Goal: Information Seeking & Learning: Stay updated

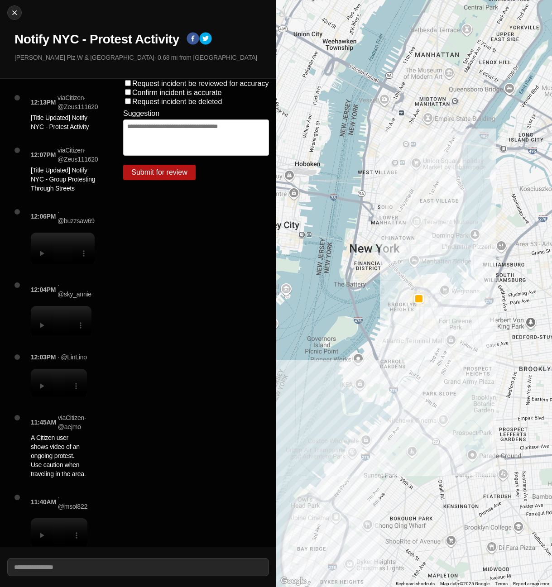
scroll to position [197, 0]
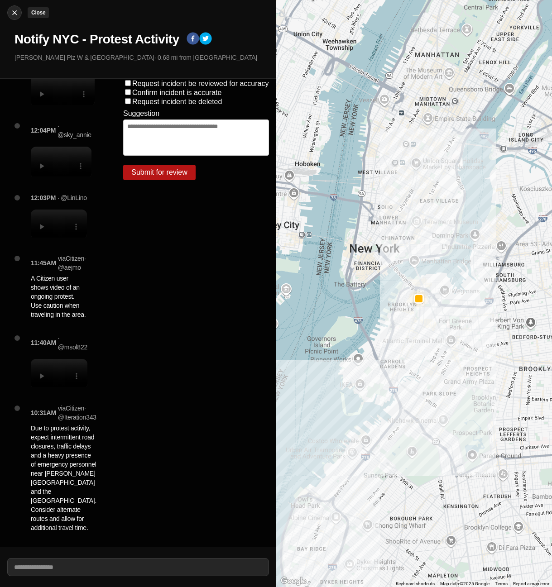
click at [14, 13] on img at bounding box center [14, 12] width 9 height 9
select select "*"
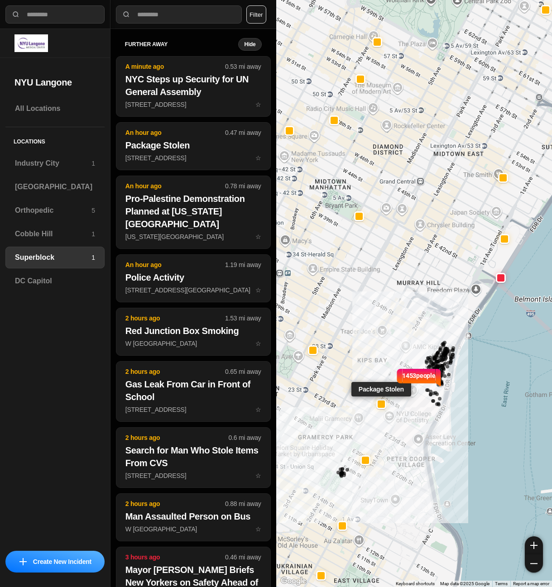
select select "*"
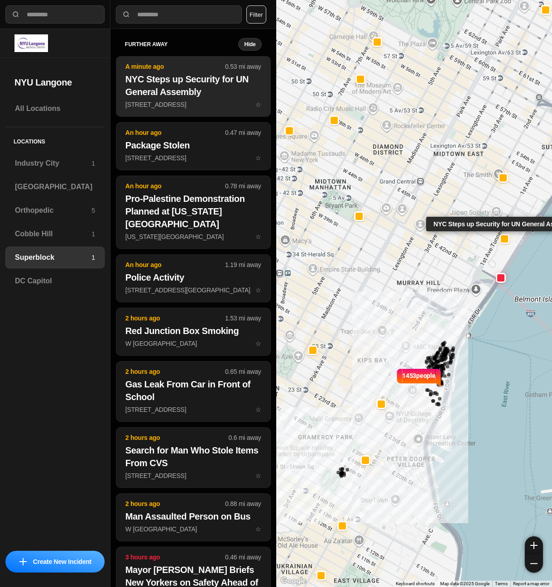
click at [202, 97] on h2 "NYC Steps up Security for UN General Assembly" at bounding box center [193, 85] width 136 height 25
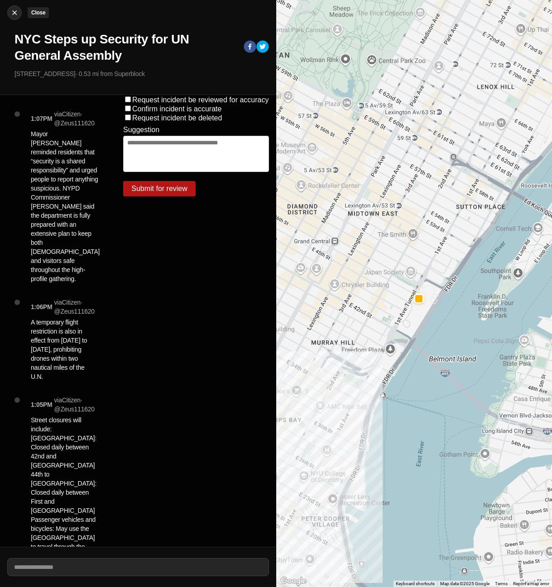
click at [12, 17] on button "Close" at bounding box center [14, 12] width 14 height 14
select select "*"
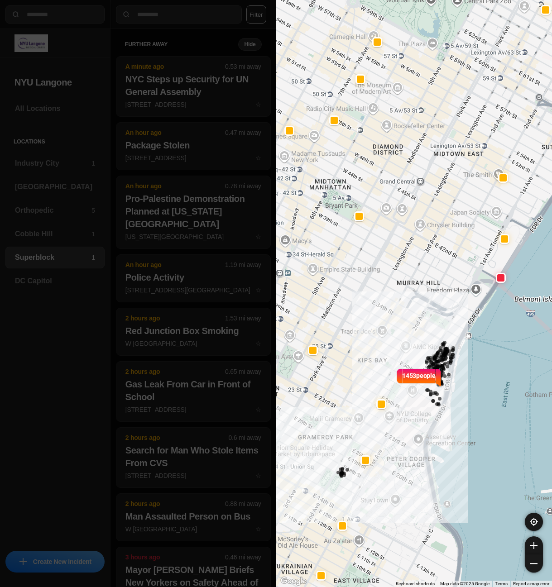
drag, startPoint x: 383, startPoint y: 375, endPoint x: 402, endPoint y: 397, distance: 28.9
click at [440, 401] on div "1453 people" at bounding box center [414, 293] width 276 height 587
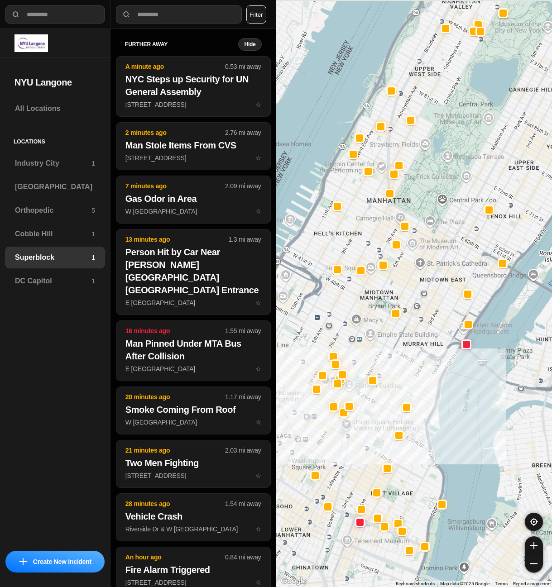
drag, startPoint x: 365, startPoint y: 391, endPoint x: 398, endPoint y: 394, distance: 32.4
click at [398, 394] on div at bounding box center [414, 293] width 276 height 587
